Goal: Transaction & Acquisition: Purchase product/service

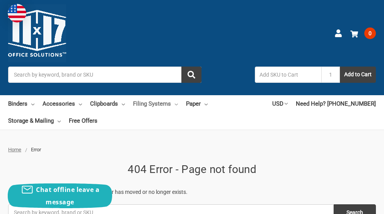
click at [153, 104] on link "Filing Systems" at bounding box center [155, 103] width 45 height 17
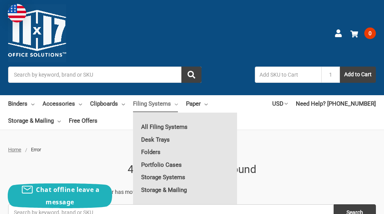
click at [93, 154] on ul "Home Error" at bounding box center [192, 150] width 368 height 8
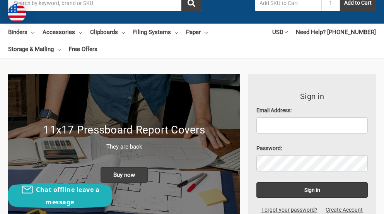
scroll to position [39, 0]
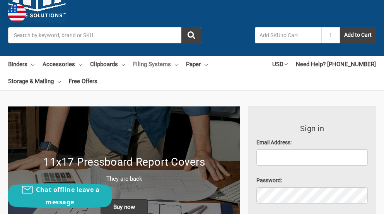
click at [159, 64] on link "Filing Systems" at bounding box center [155, 64] width 45 height 17
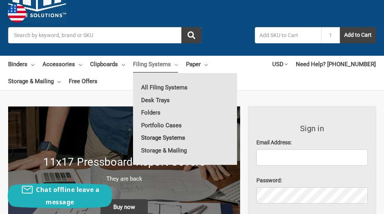
click at [151, 137] on link "Storage Systems" at bounding box center [185, 137] width 104 height 12
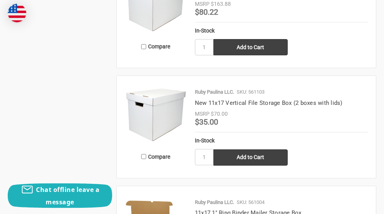
scroll to position [710, 0]
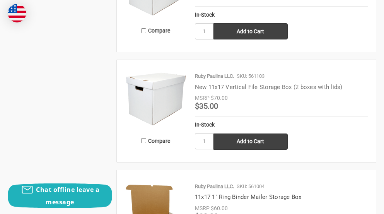
click at [232, 84] on link "New 11x17 Vertical File Storage Box (2 boxes with lids)" at bounding box center [269, 87] width 148 height 7
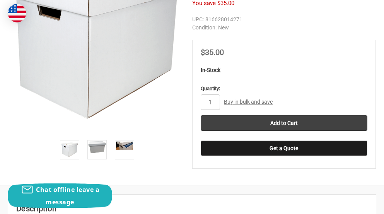
scroll to position [276, 0]
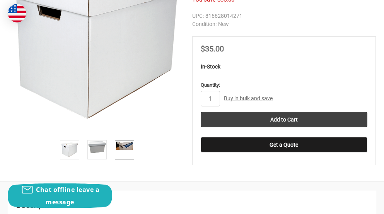
click at [126, 148] on img at bounding box center [124, 146] width 17 height 8
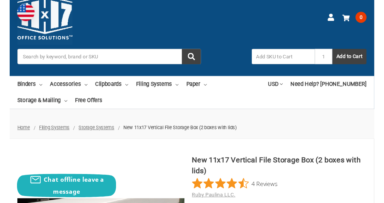
scroll to position [0, 0]
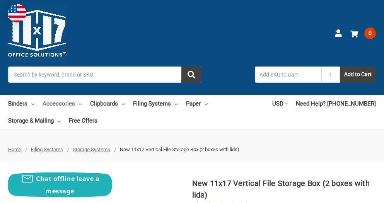
click at [61, 103] on link "Accessories" at bounding box center [62, 103] width 39 height 17
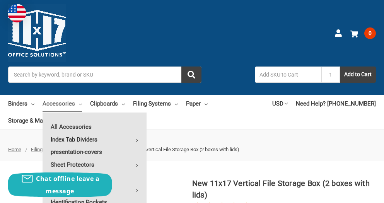
click at [80, 139] on link "Index Tab Dividers" at bounding box center [95, 139] width 104 height 12
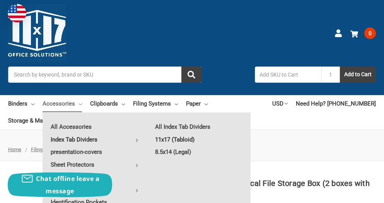
click at [165, 139] on link "11x17 (Tabloid)" at bounding box center [199, 139] width 104 height 12
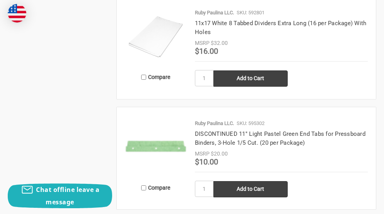
scroll to position [1578, 0]
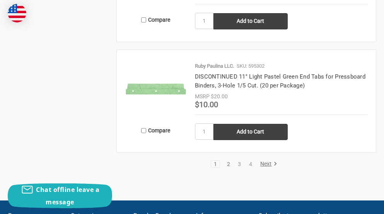
click at [229, 164] on link "2" at bounding box center [228, 163] width 9 height 5
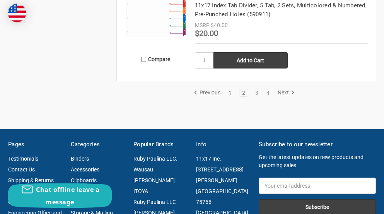
scroll to position [1657, 0]
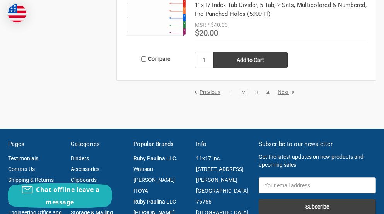
click at [268, 90] on link "4" at bounding box center [268, 92] width 9 height 5
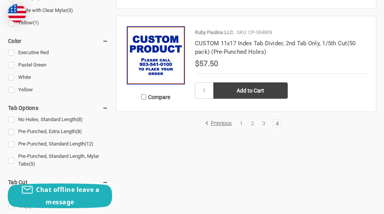
scroll to position [552, 0]
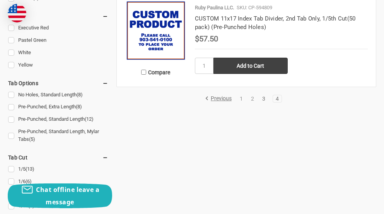
click at [263, 96] on link "3" at bounding box center [264, 98] width 9 height 5
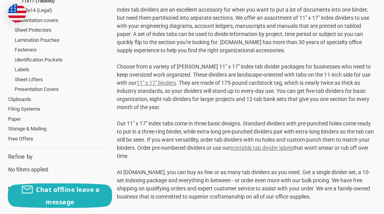
scroll to position [197, 0]
drag, startPoint x: 178, startPoint y: 63, endPoint x: 232, endPoint y: 67, distance: 53.9
click at [232, 67] on p "Choose from a variety of Ruby Paulina 11" x 17" index tab divider packages for …" at bounding box center [246, 86] width 259 height 49
copy p "Ruby Paulina 11" x 17""
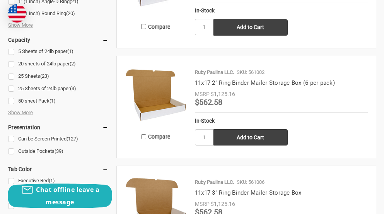
scroll to position [513, 0]
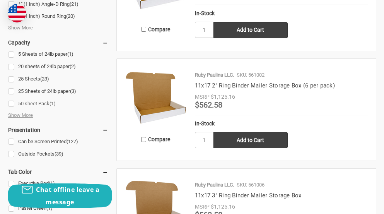
click at [24, 99] on link "50 sheet Pack (1)" at bounding box center [58, 104] width 100 height 10
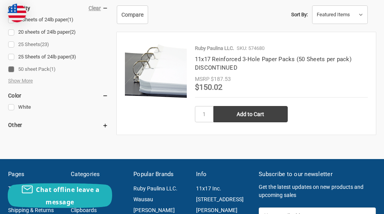
scroll to position [208, 0]
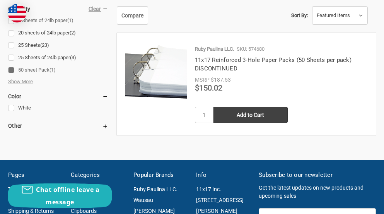
scroll to position [513, 0]
